Goal: Information Seeking & Learning: Compare options

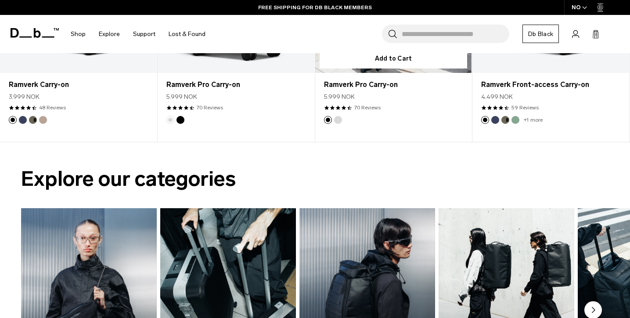
scroll to position [353, 0]
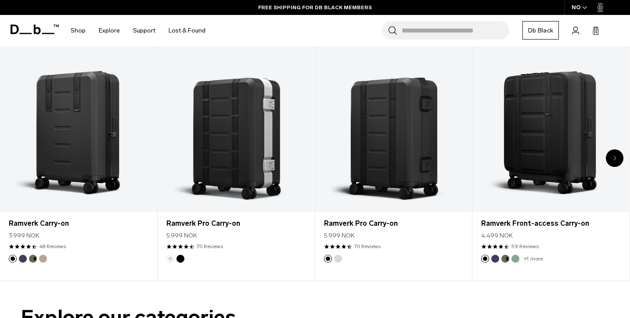
click at [615, 156] on icon "Next slide" at bounding box center [615, 157] width 3 height 5
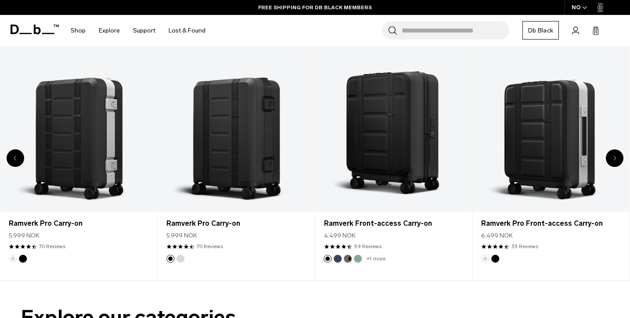
click at [615, 156] on icon "Next slide" at bounding box center [615, 157] width 3 height 5
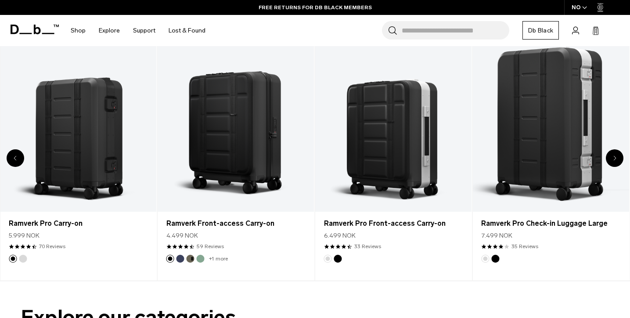
click at [615, 156] on icon "Next slide" at bounding box center [615, 157] width 3 height 5
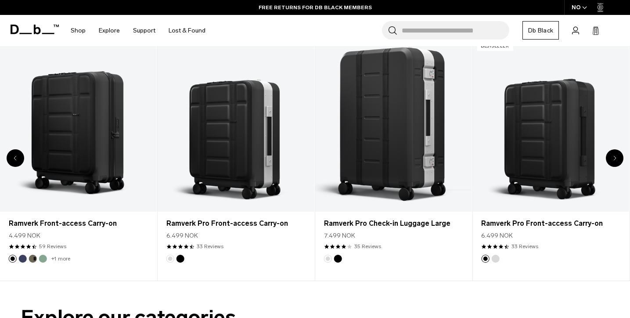
click at [615, 156] on icon "Next slide" at bounding box center [615, 157] width 3 height 5
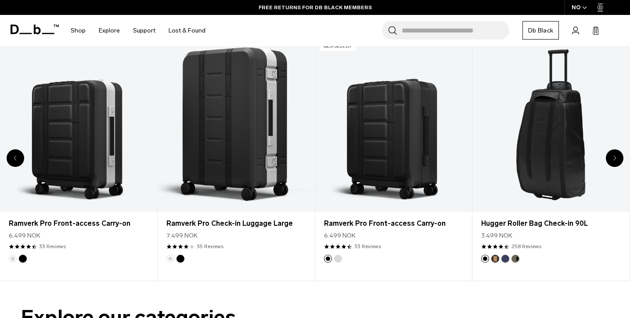
click at [615, 156] on icon "Next slide" at bounding box center [615, 157] width 3 height 5
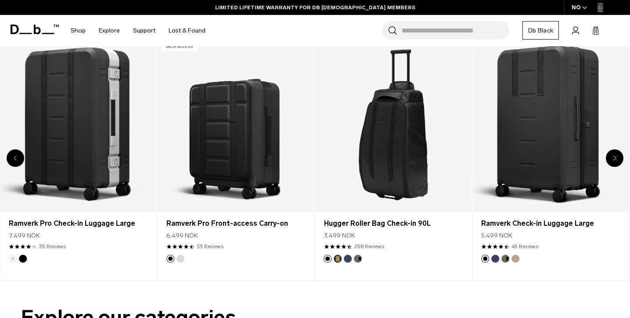
click at [615, 156] on icon "Next slide" at bounding box center [615, 157] width 3 height 5
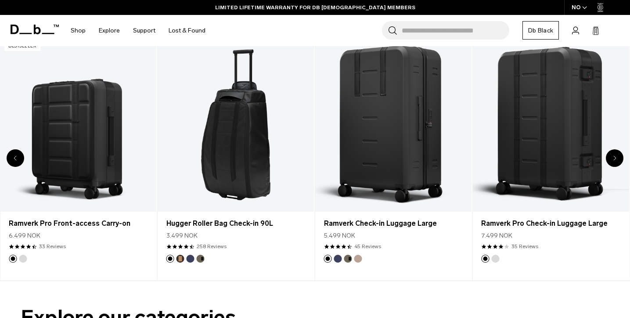
click at [615, 156] on icon "Next slide" at bounding box center [615, 157] width 3 height 5
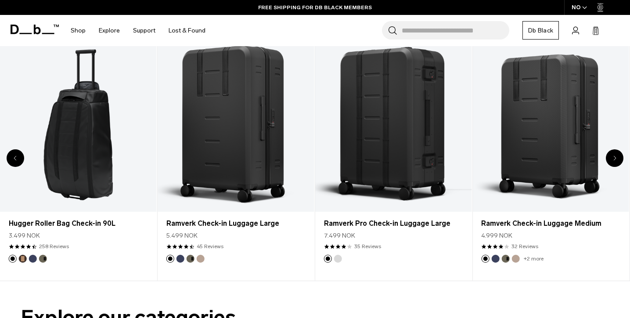
click at [612, 161] on div "Next slide" at bounding box center [615, 158] width 18 height 18
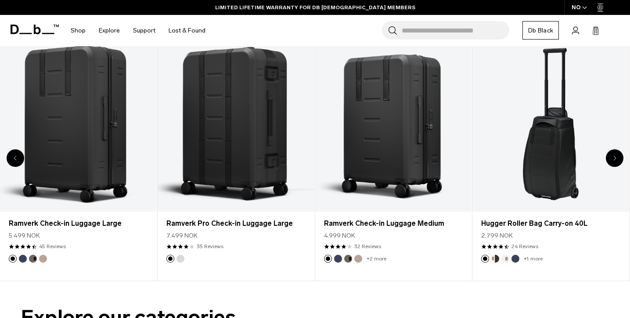
click at [19, 158] on div "Previous slide" at bounding box center [16, 158] width 18 height 18
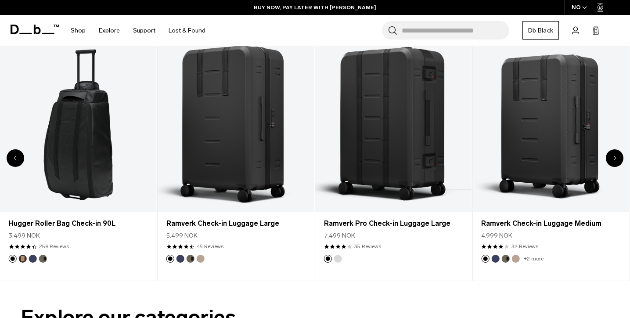
click at [19, 158] on div "Previous slide" at bounding box center [16, 158] width 18 height 18
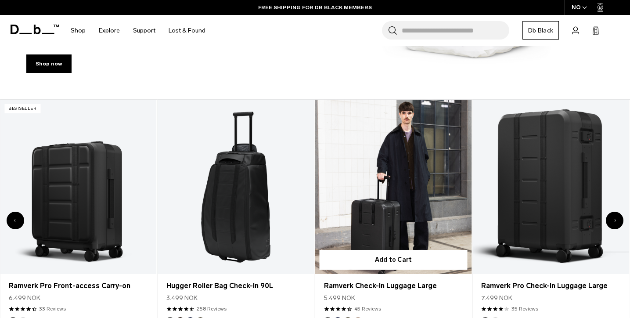
scroll to position [328, 0]
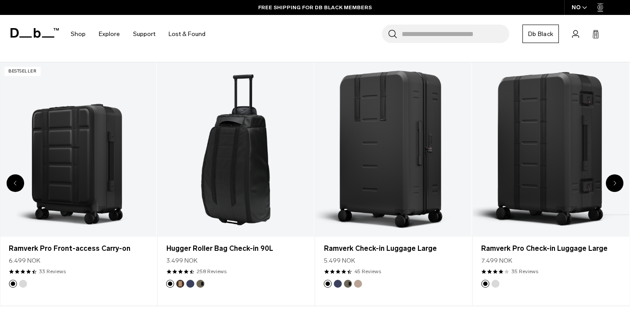
click at [615, 181] on icon "Next slide" at bounding box center [615, 183] width 3 height 5
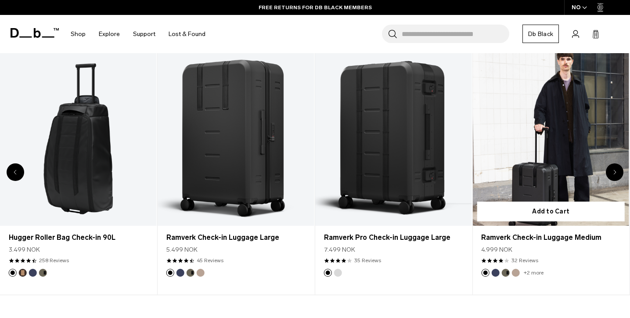
scroll to position [339, 0]
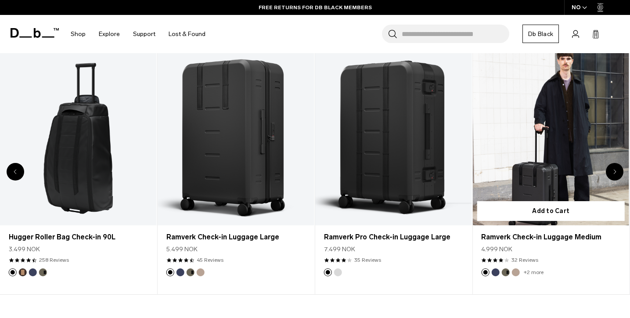
click at [540, 126] on link "Ramverk Check-in Luggage Medium" at bounding box center [551, 138] width 157 height 174
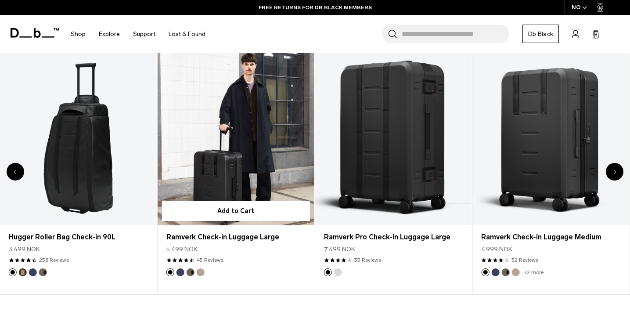
click at [278, 173] on link "Ramverk Check-in Luggage Large" at bounding box center [236, 138] width 157 height 174
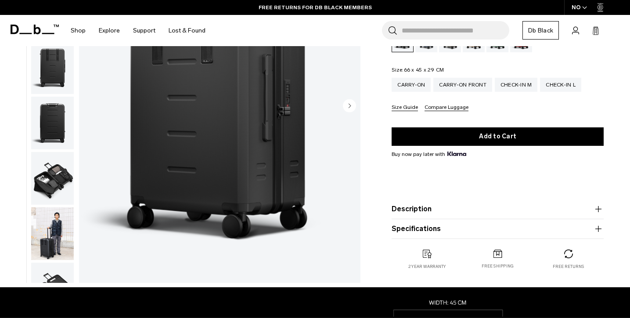
scroll to position [77, 0]
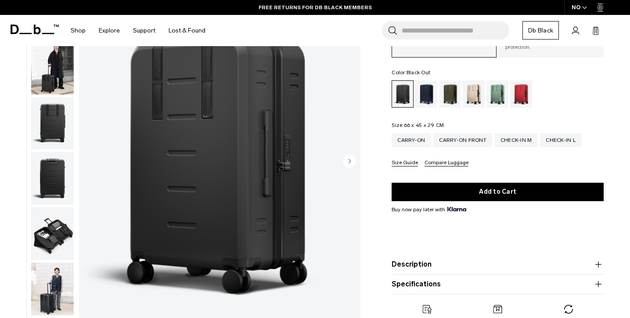
click at [506, 266] on button "Description" at bounding box center [498, 264] width 212 height 11
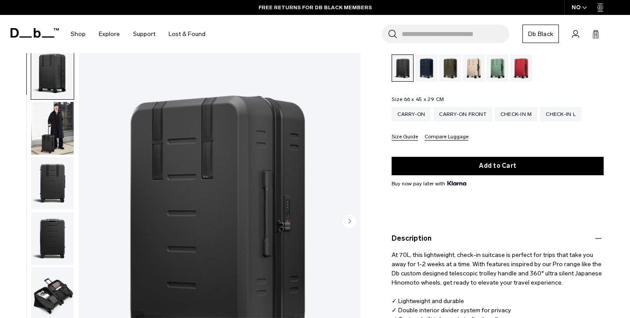
scroll to position [103, 0]
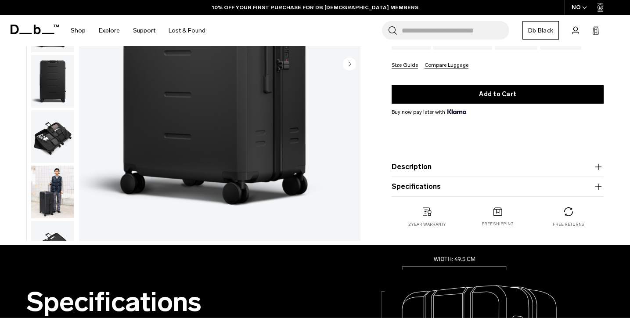
scroll to position [174, 0]
click at [435, 162] on button "Description" at bounding box center [498, 167] width 212 height 11
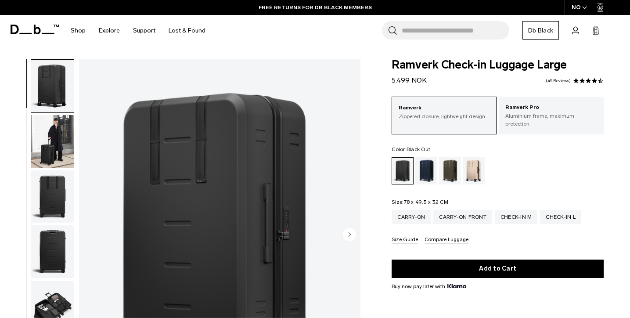
scroll to position [0, 0]
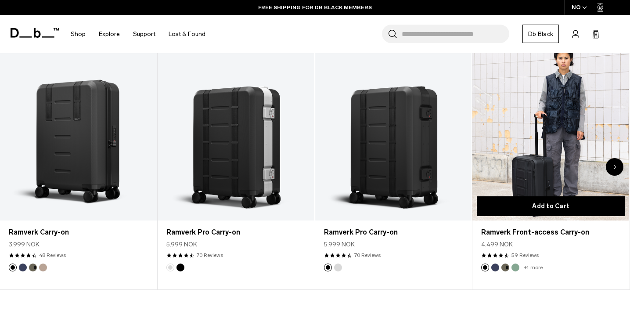
scroll to position [329, 0]
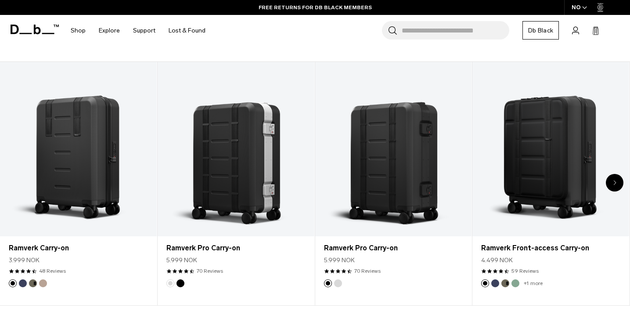
click at [616, 184] on icon "Next slide" at bounding box center [615, 182] width 3 height 5
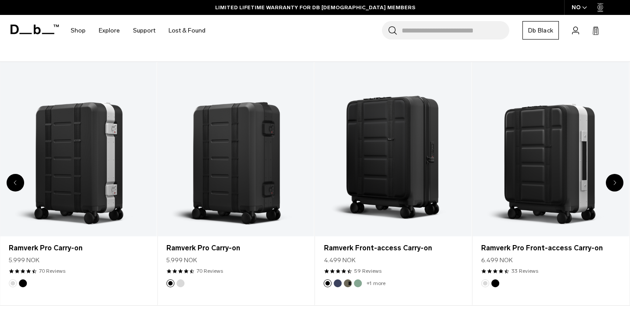
click at [616, 184] on icon "Next slide" at bounding box center [615, 182] width 3 height 5
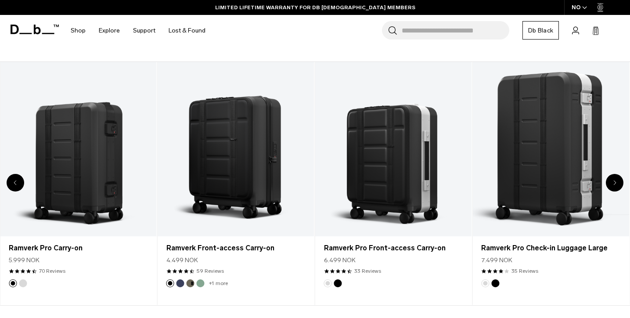
click at [616, 184] on icon "Next slide" at bounding box center [615, 182] width 3 height 5
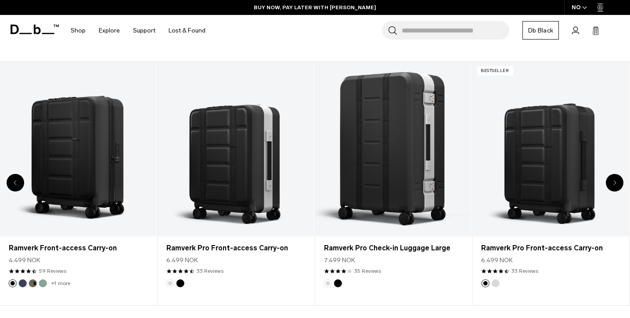
click at [616, 184] on icon "Next slide" at bounding box center [615, 182] width 3 height 5
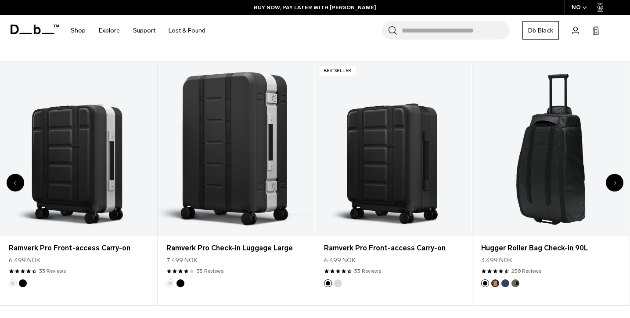
click at [616, 184] on icon "Next slide" at bounding box center [615, 182] width 3 height 5
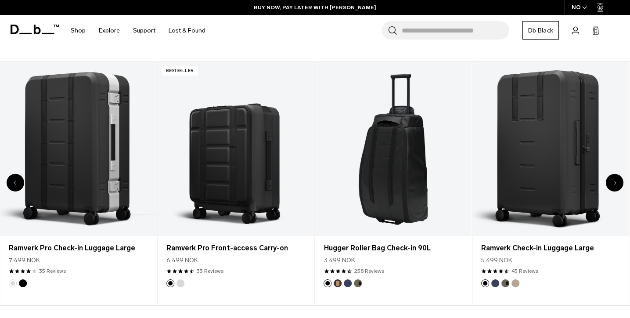
click at [616, 184] on icon "Next slide" at bounding box center [615, 182] width 3 height 5
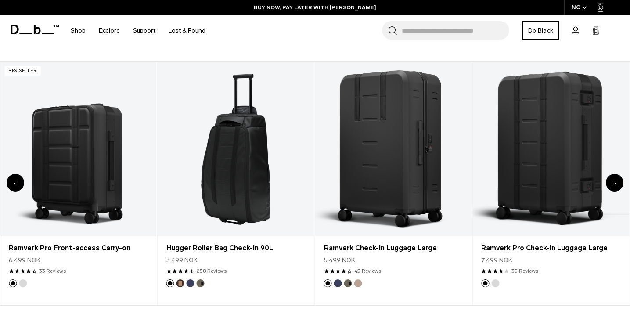
click at [616, 184] on icon "Next slide" at bounding box center [615, 182] width 3 height 5
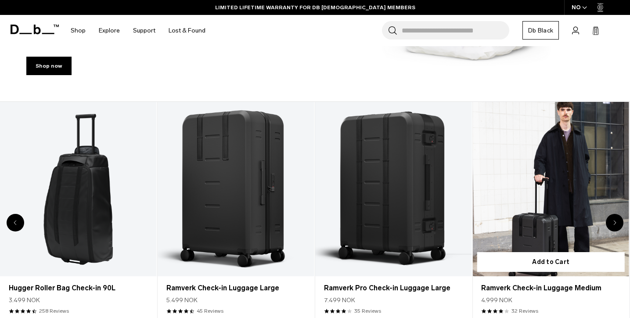
scroll to position [288, 0]
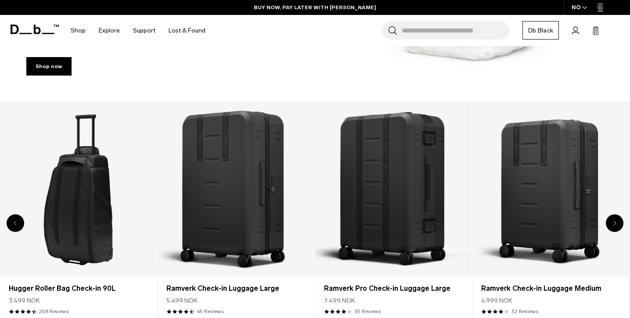
click at [325, 62] on div "Shop now" at bounding box center [315, 64] width 630 height 75
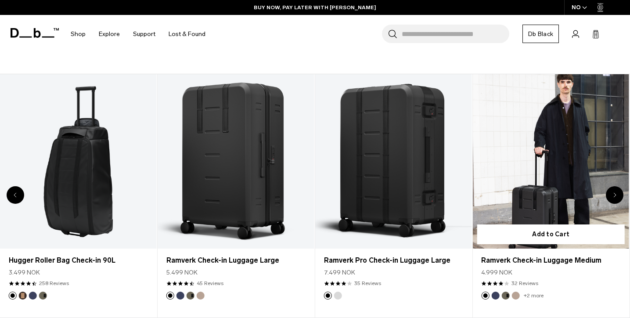
scroll to position [323, 0]
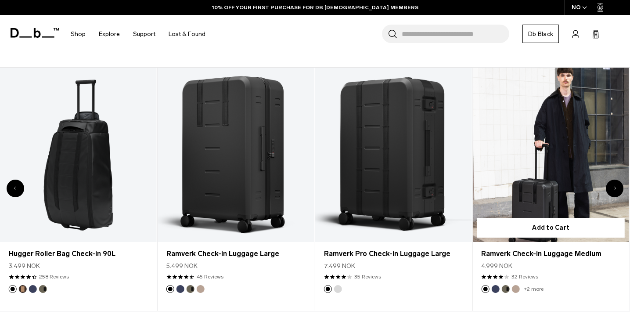
click at [549, 164] on link "Ramverk Check-in Luggage Medium" at bounding box center [551, 155] width 157 height 174
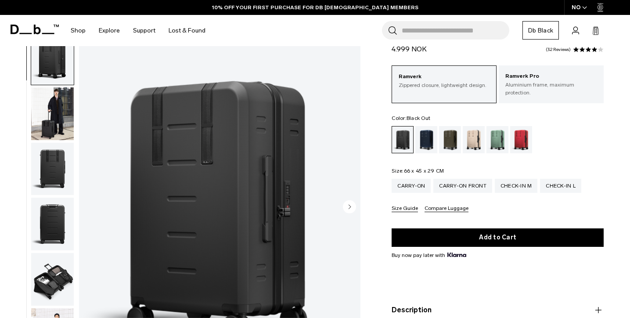
scroll to position [41, 0]
